Goal: Task Accomplishment & Management: Manage account settings

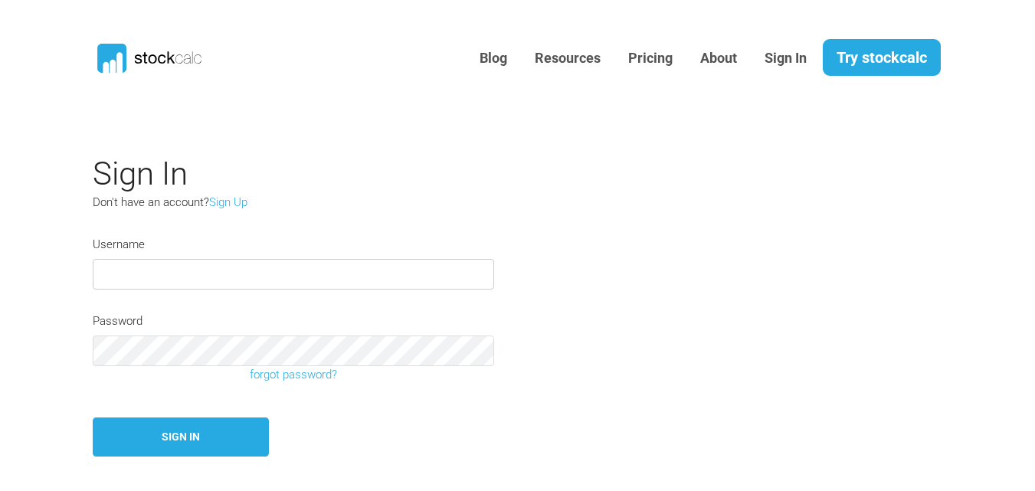
click at [202, 276] on input "text" at bounding box center [294, 274] width 402 height 31
type input "test0139"
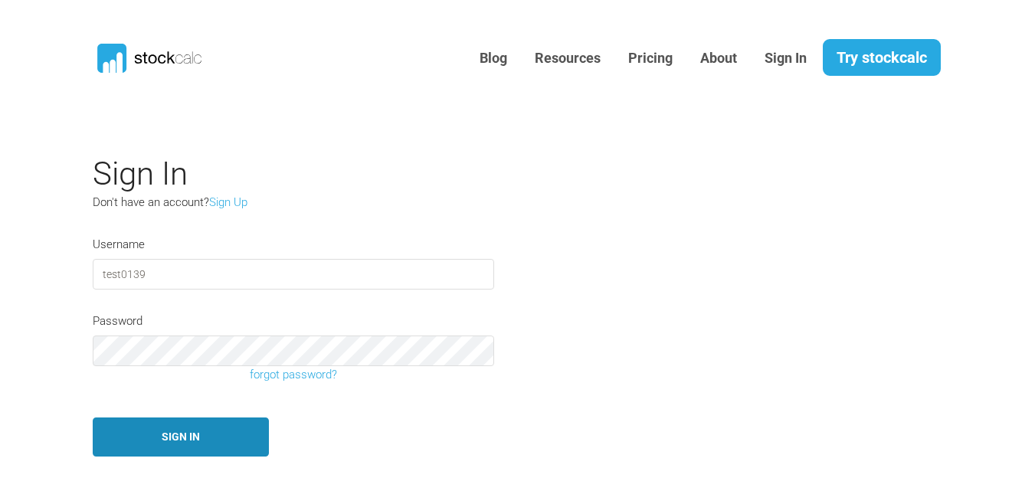
click at [196, 432] on button "Sign In" at bounding box center [181, 437] width 176 height 39
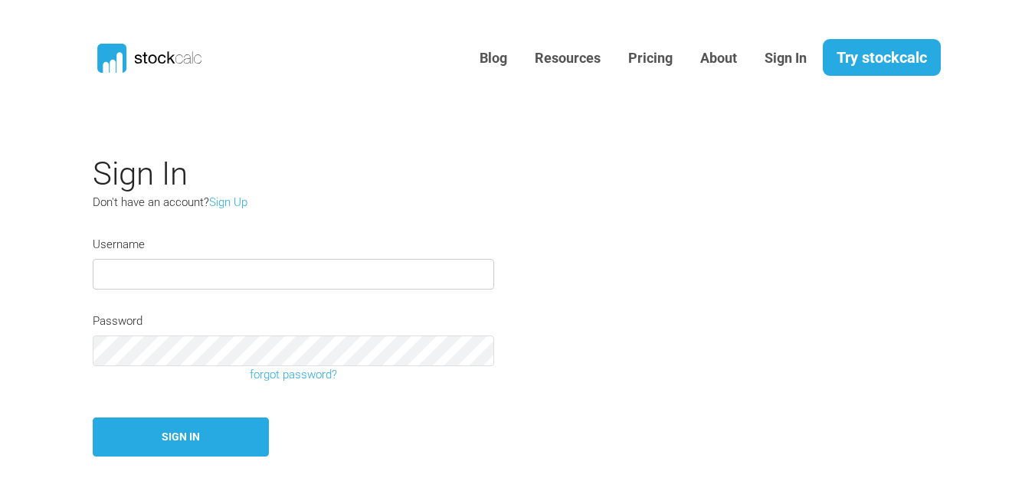
click at [123, 266] on input "text" at bounding box center [294, 274] width 402 height 31
type input "test0139"
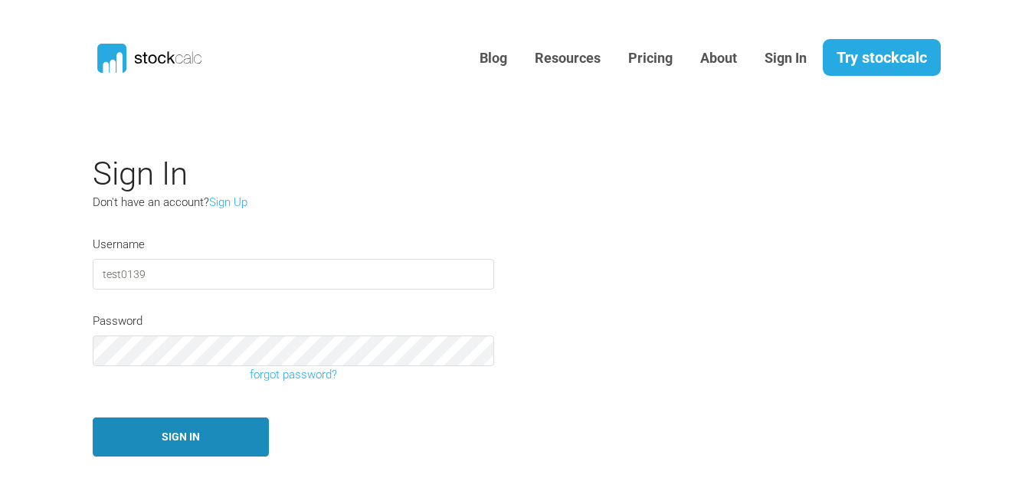
click at [146, 442] on button "Sign In" at bounding box center [181, 437] width 176 height 39
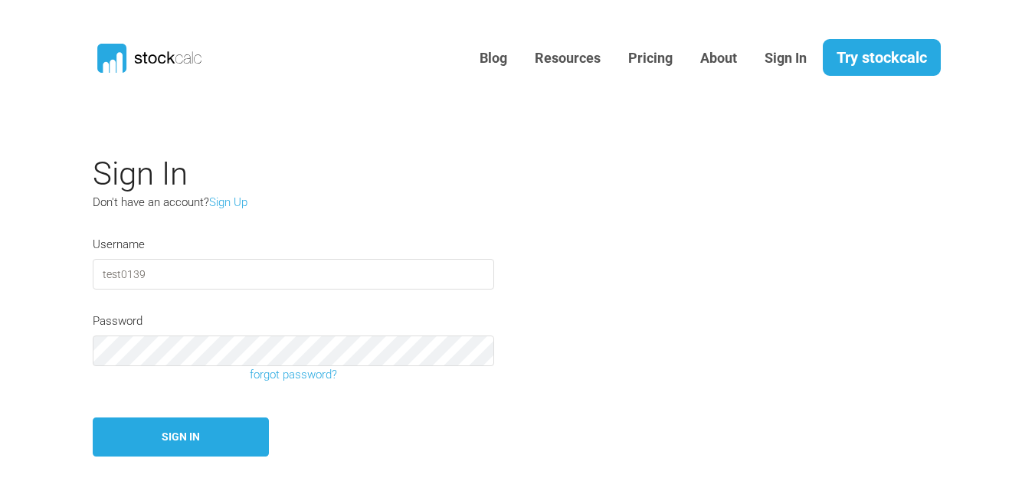
click at [107, 274] on input "test0139" at bounding box center [294, 274] width 402 height 31
type input "test0139"
click at [352, 200] on p "Don't have an account? Sign Up" at bounding box center [269, 203] width 353 height 18
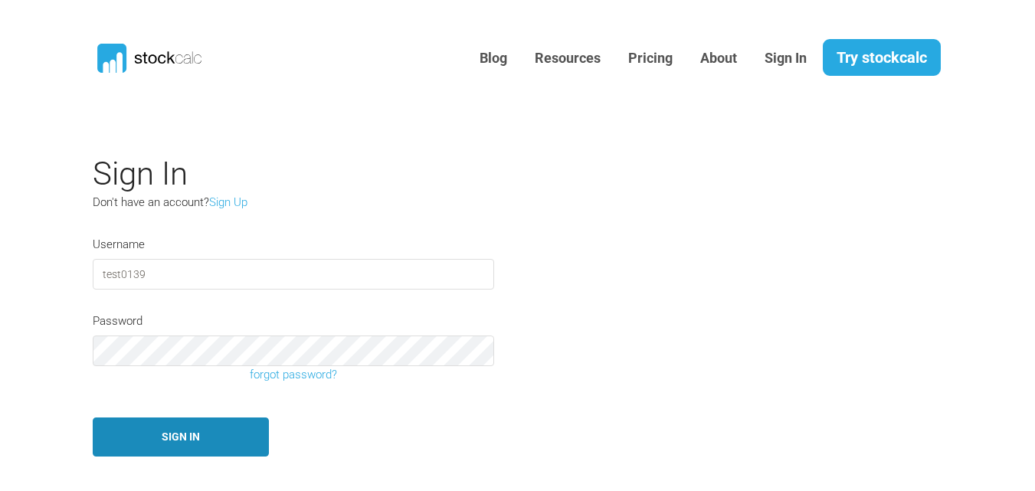
click at [178, 436] on button "Sign In" at bounding box center [181, 437] width 176 height 39
